Goal: Check status: Check status

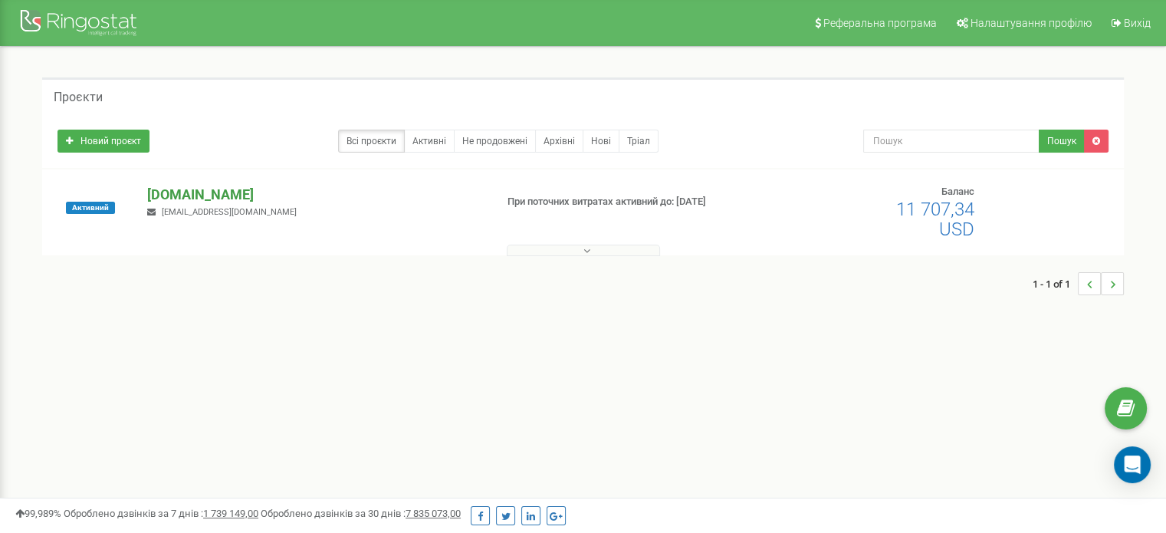
click at [268, 186] on p "[DOMAIN_NAME]" at bounding box center [314, 195] width 335 height 20
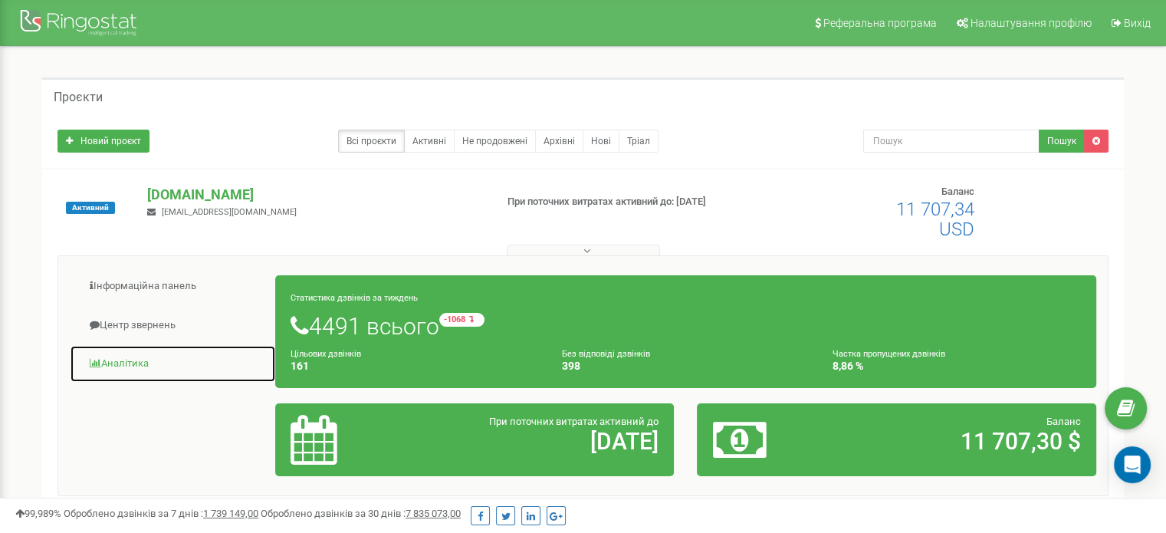
click at [136, 363] on link "Аналiтика" at bounding box center [173, 364] width 206 height 38
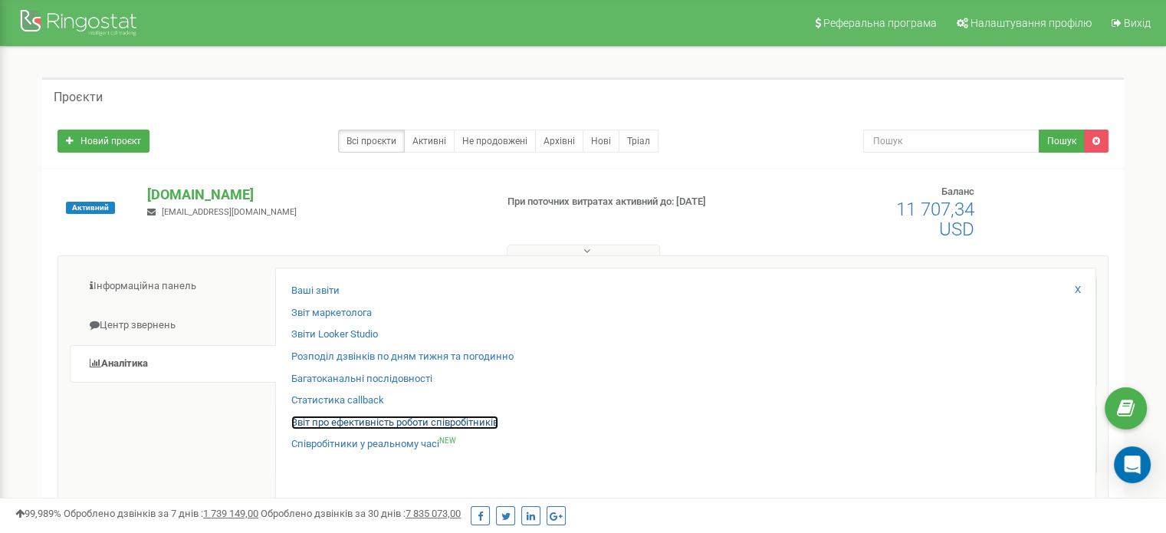
click at [417, 416] on link "Звіт про ефективність роботи співробітників" at bounding box center [394, 423] width 207 height 15
click at [416, 418] on link "Звіт про ефективність роботи співробітників" at bounding box center [394, 423] width 207 height 15
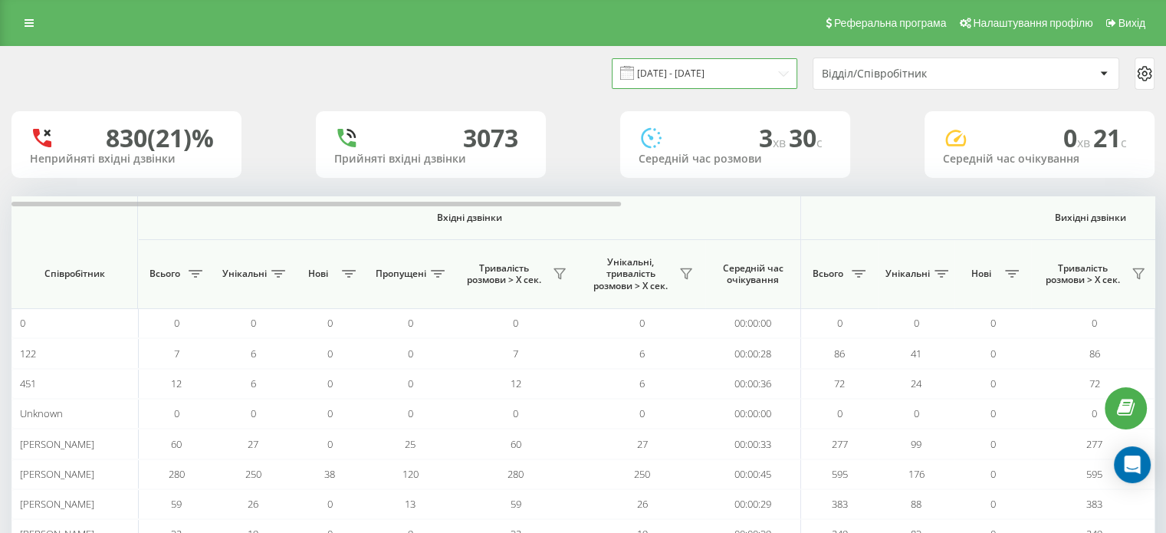
click at [688, 74] on input "[DATE] - [DATE]" at bounding box center [705, 73] width 186 height 30
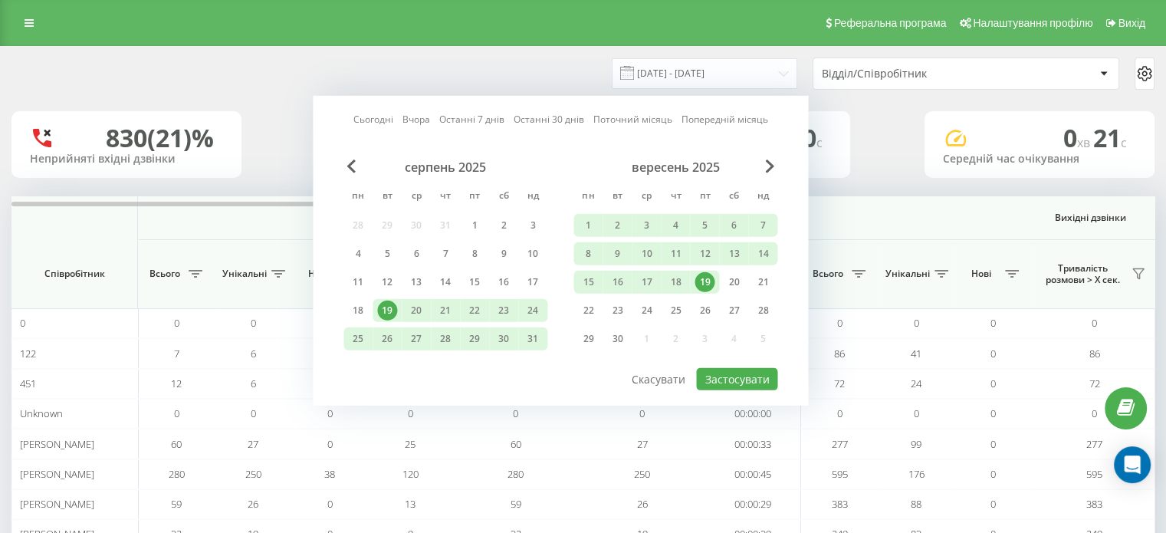
click at [705, 279] on div "19" at bounding box center [705, 282] width 20 height 20
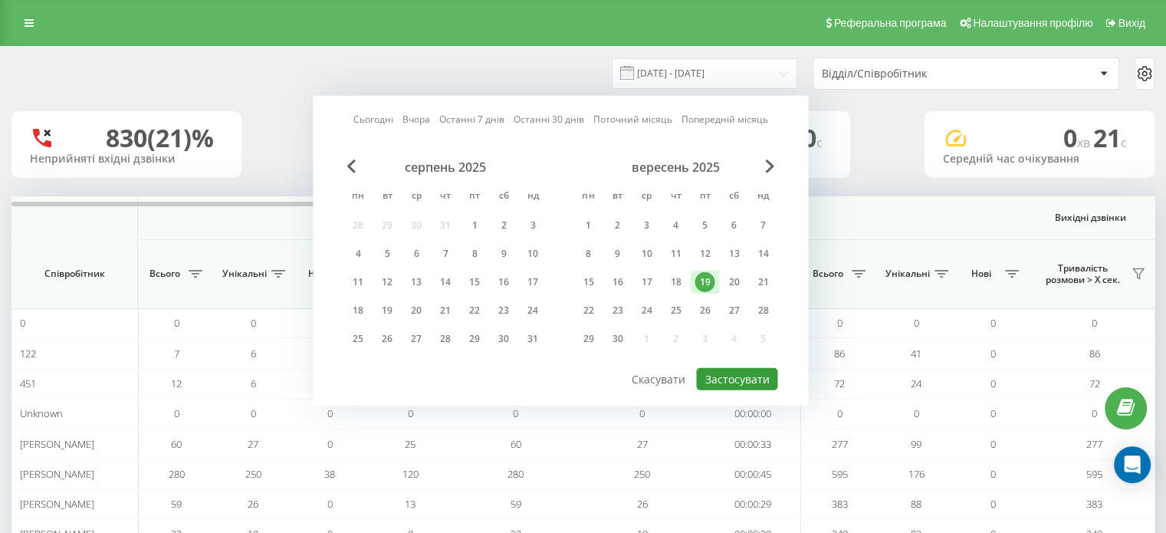
click at [751, 384] on button "Застосувати" at bounding box center [736, 379] width 81 height 22
type input "19.09.2025 - 19.09.2025"
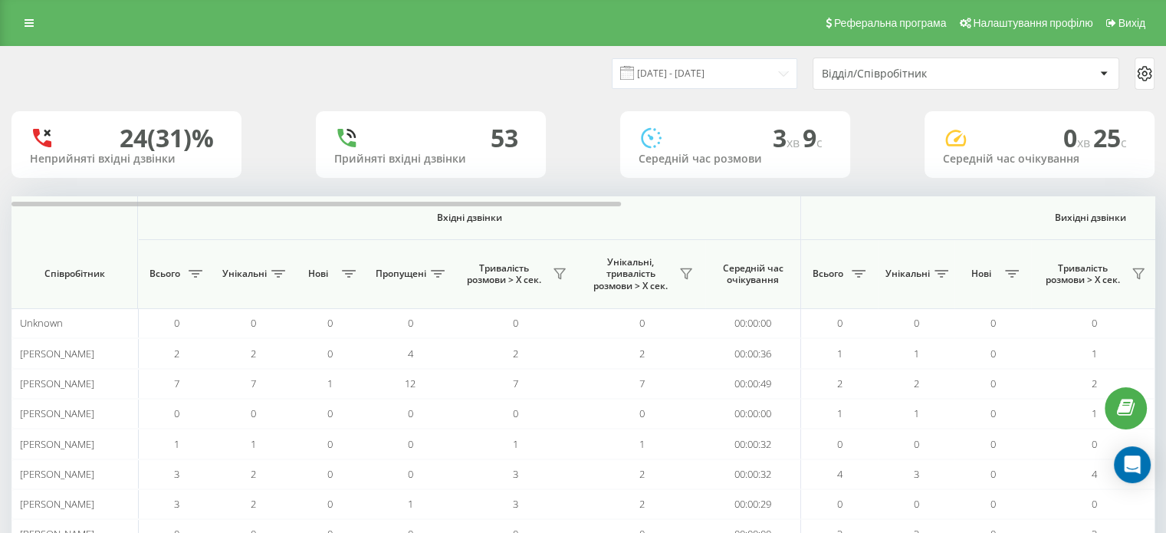
click at [938, 72] on div "Відділ/Співробітник" at bounding box center [913, 73] width 183 height 13
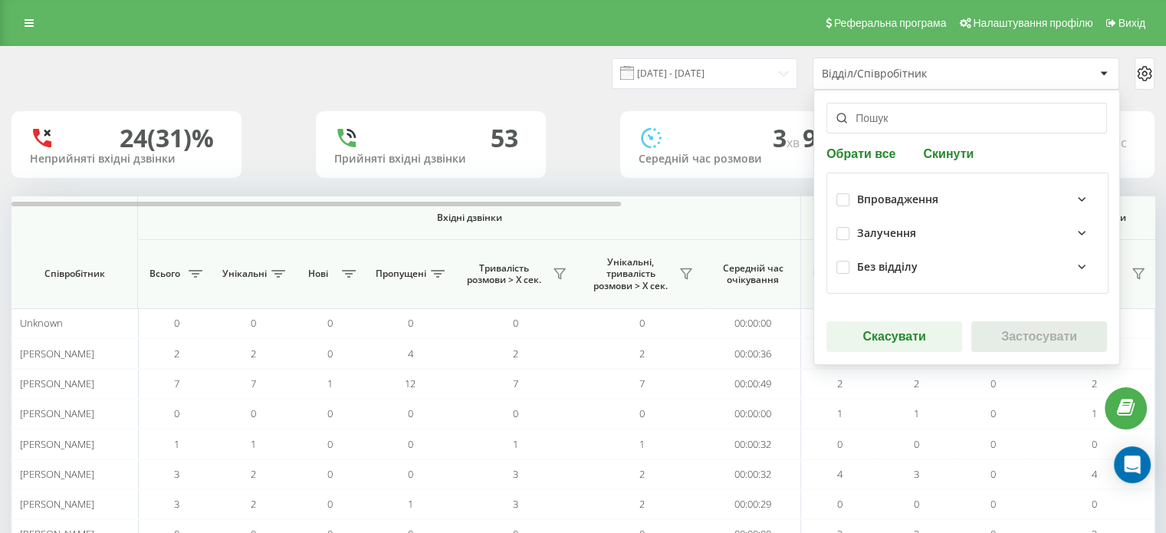
click at [905, 232] on div "Залучення" at bounding box center [886, 233] width 59 height 13
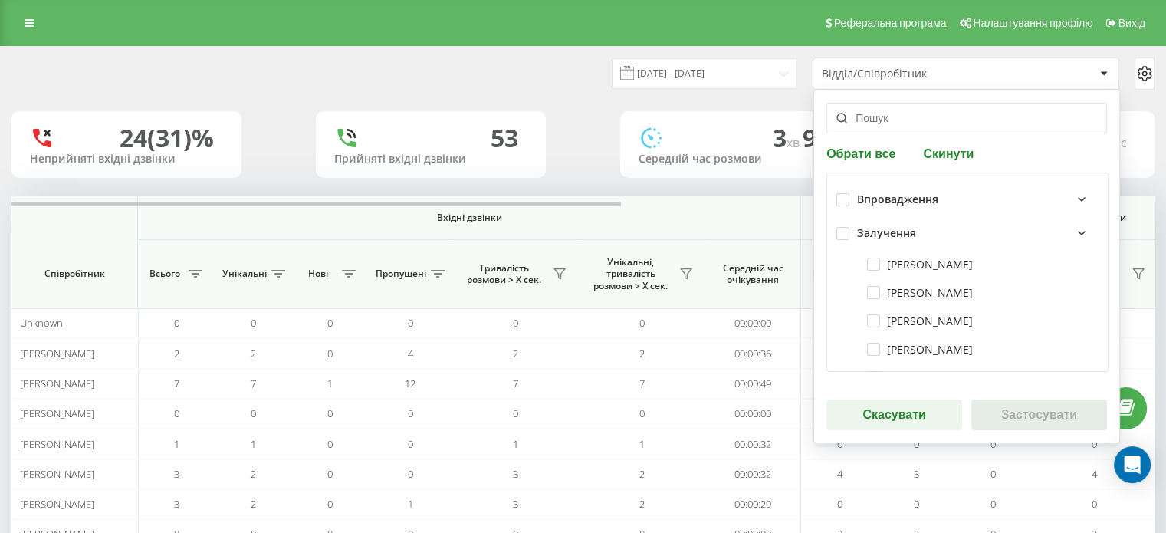
scroll to position [230, 0]
click at [871, 289] on label "Блага Роксолана" at bounding box center [920, 289] width 106 height 13
checkbox input "true"
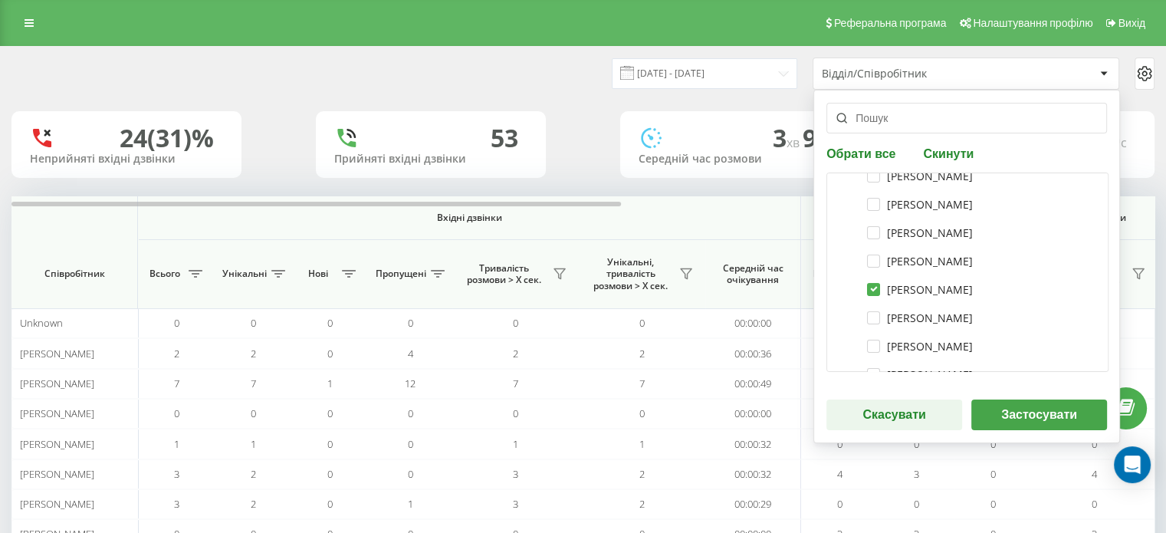
click at [1020, 413] on button "Застосувати" at bounding box center [1039, 414] width 136 height 31
